Goal: Check status: Check status

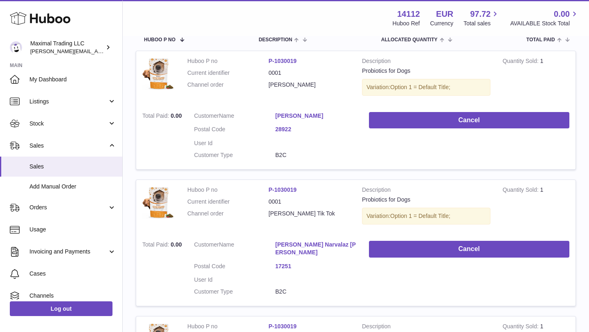
scroll to position [148, 0]
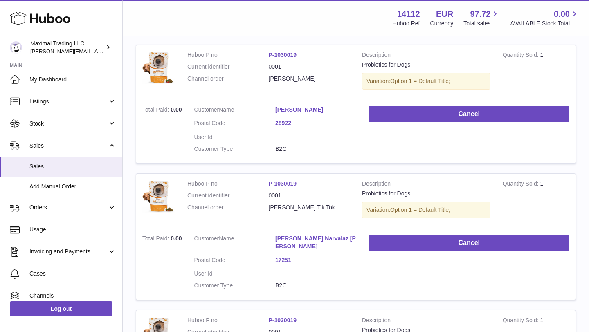
drag, startPoint x: 266, startPoint y: 183, endPoint x: 299, endPoint y: 183, distance: 32.3
click at [299, 183] on dl "Huboo P no P-1030019 Current identifier 0001 Channel order [PERSON_NAME] Tik Tok" at bounding box center [268, 198] width 162 height 36
copy dl "P-1030019"
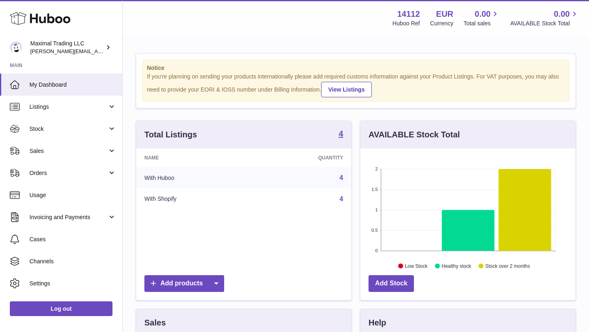
scroll to position [128, 215]
click at [63, 150] on span "Sales" at bounding box center [68, 151] width 78 height 8
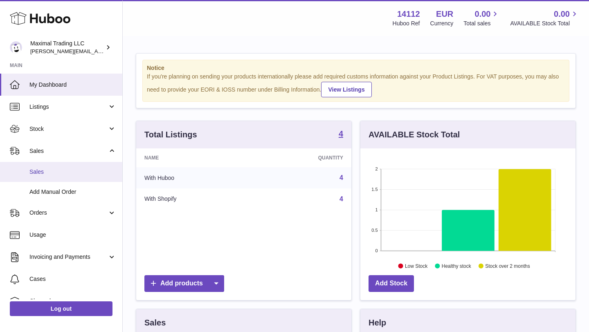
click at [60, 169] on span "Sales" at bounding box center [72, 172] width 87 height 8
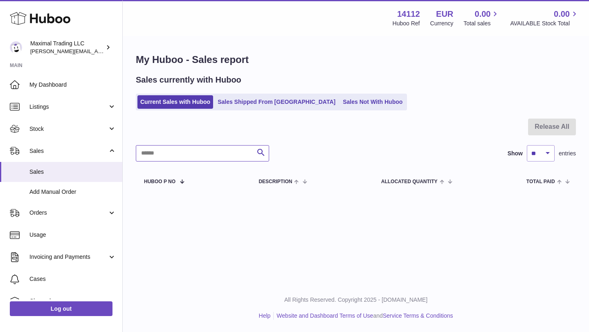
click at [161, 154] on input "text" at bounding box center [202, 153] width 133 height 16
paste input "*********"
type input "*********"
click at [247, 102] on link "Sales Shipped From Huboo" at bounding box center [277, 102] width 124 height 14
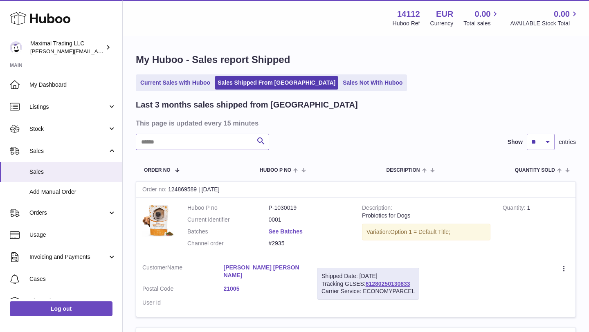
click at [171, 144] on input "text" at bounding box center [202, 142] width 133 height 16
paste input "*********"
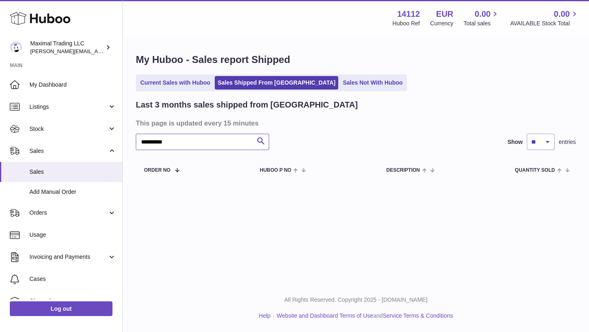
drag, startPoint x: 207, startPoint y: 147, endPoint x: 148, endPoint y: 145, distance: 59.0
click at [148, 145] on input "*********" at bounding box center [202, 142] width 133 height 16
click at [193, 145] on input "**" at bounding box center [202, 142] width 133 height 16
type input "*"
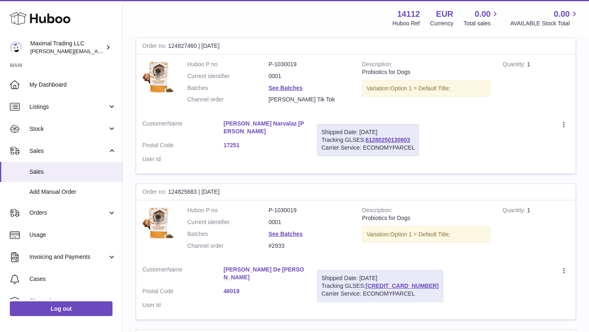
scroll to position [570, 0]
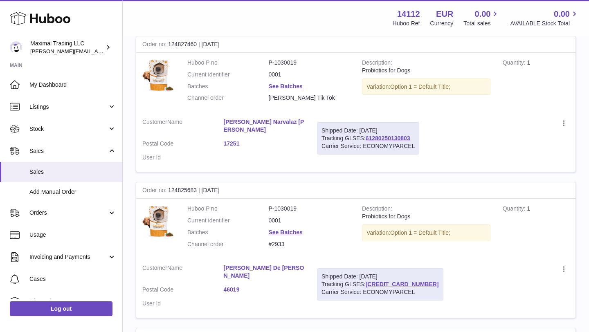
drag, startPoint x: 169, startPoint y: 44, endPoint x: 195, endPoint y: 44, distance: 26.6
click at [195, 44] on div "Order no 124827460 | 16th Sep" at bounding box center [355, 44] width 439 height 16
copy div "124827460"
click at [381, 140] on link "61280250130803" at bounding box center [388, 138] width 45 height 7
click at [566, 124] on icon at bounding box center [564, 124] width 9 height 8
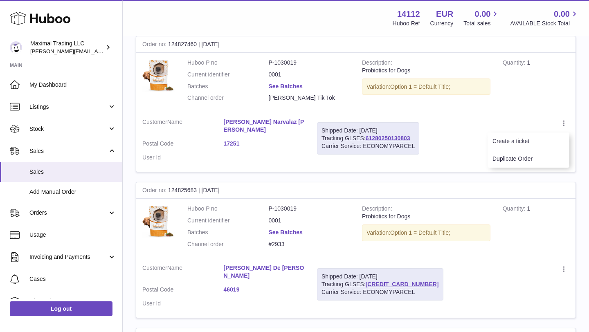
click at [526, 114] on td "Create a ticket Duplicate Order" at bounding box center [501, 142] width 150 height 60
drag, startPoint x: 415, startPoint y: 140, endPoint x: 368, endPoint y: 141, distance: 46.7
click at [368, 141] on div "Shipped Date: 17th Sep 2025 Tracking GLSES: 61280250130803 Carrier Service: ECO…" at bounding box center [368, 138] width 102 height 32
copy link "61280250130803"
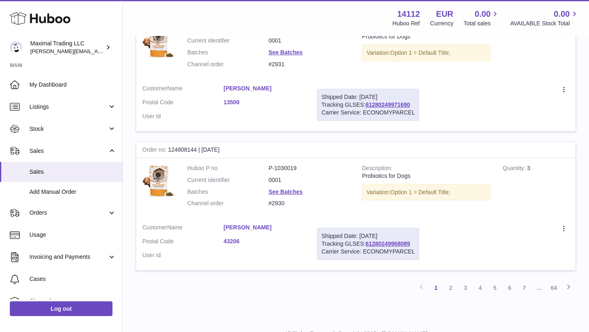
scroll to position [1333, 0]
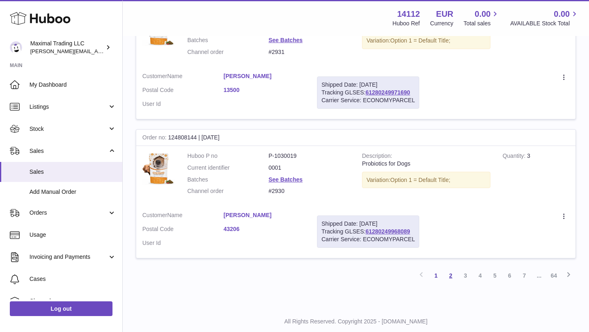
click at [452, 268] on link "2" at bounding box center [451, 275] width 15 height 15
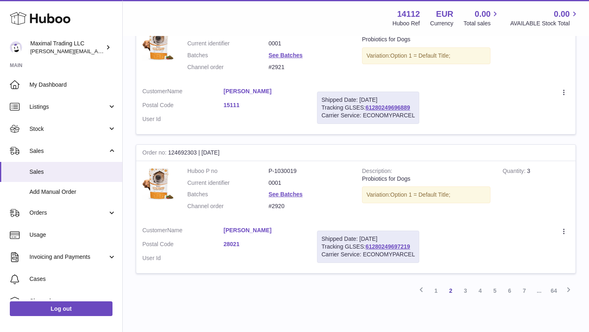
scroll to position [1327, 0]
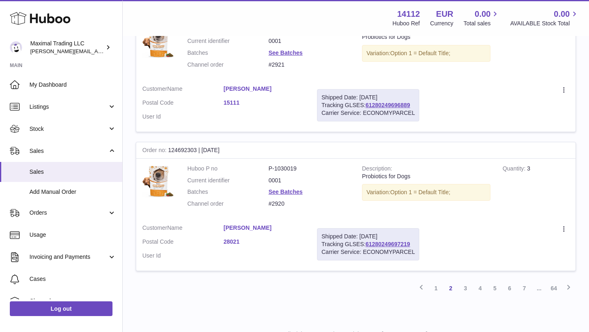
click at [464, 281] on link "3" at bounding box center [465, 288] width 15 height 15
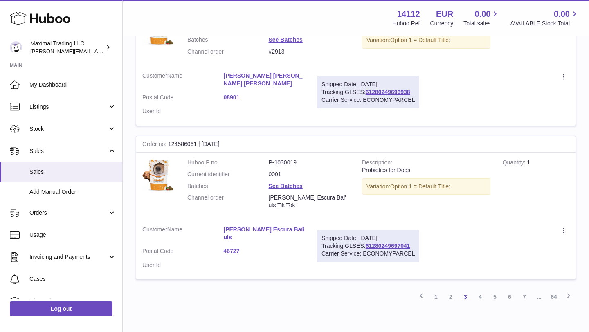
scroll to position [1340, 0]
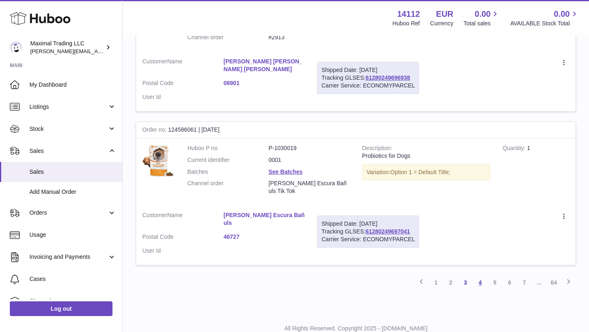
click at [482, 275] on link "4" at bounding box center [480, 282] width 15 height 15
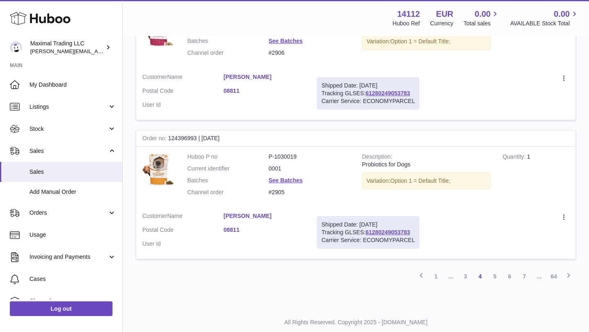
scroll to position [1327, 0]
click at [494, 268] on link "5" at bounding box center [495, 275] width 15 height 15
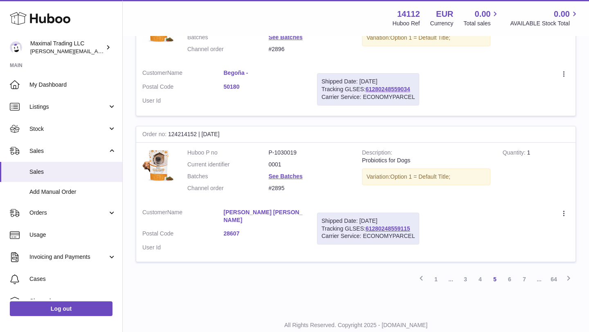
scroll to position [1327, 0]
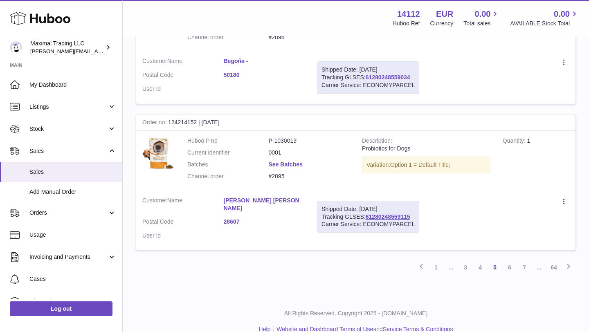
click at [435, 260] on link "1" at bounding box center [436, 267] width 15 height 15
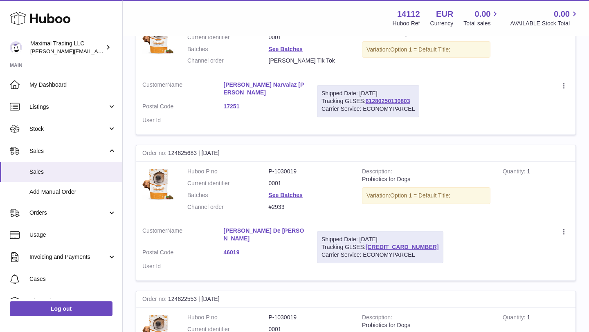
scroll to position [619, 0]
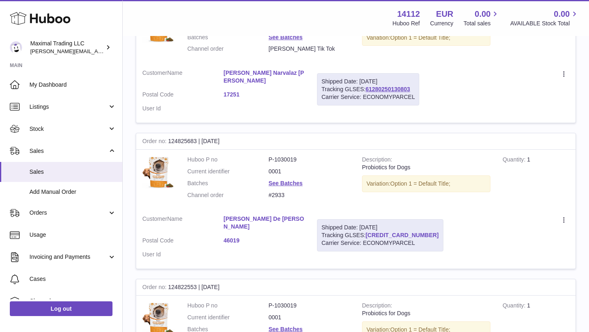
drag, startPoint x: 367, startPoint y: 231, endPoint x: 411, endPoint y: 230, distance: 44.2
click at [411, 230] on div "Shipped Date: 17th Sep 2025 Tracking GLSES: 61280250130881 Carrier Service: ECO…" at bounding box center [380, 235] width 126 height 32
copy link "61280250130881"
click at [383, 232] on link "61280250130881" at bounding box center [402, 235] width 73 height 7
click at [450, 223] on td "Create a ticket Duplicate Order" at bounding box center [513, 239] width 126 height 60
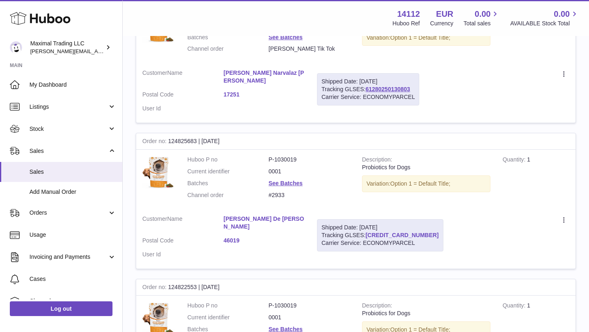
drag, startPoint x: 412, startPoint y: 226, endPoint x: 367, endPoint y: 229, distance: 45.1
click at [367, 229] on div "Shipped Date: 17th Sep 2025 Tracking GLSES: 61280250130881 Carrier Service: ECO…" at bounding box center [380, 235] width 126 height 32
copy link "61280250130881"
